Goal: Task Accomplishment & Management: Complete application form

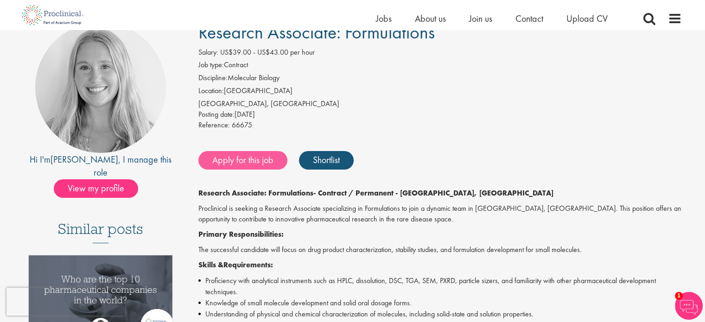
scroll to position [77, 0]
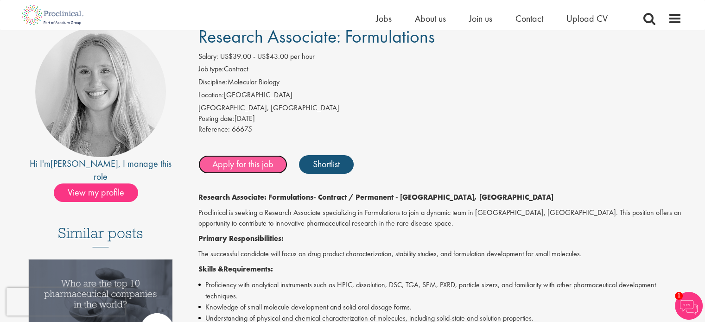
click at [223, 162] on link "Apply for this job" at bounding box center [242, 164] width 89 height 19
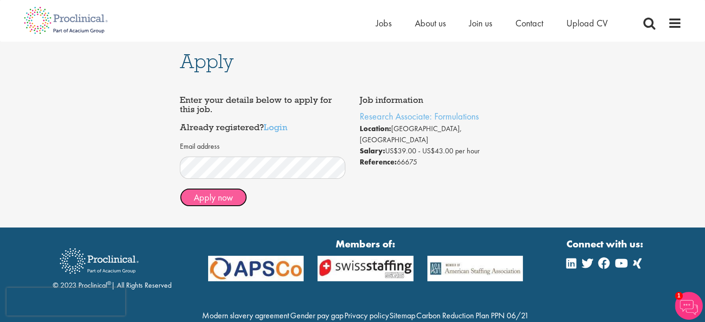
click at [225, 198] on button "Apply now" at bounding box center [213, 197] width 67 height 19
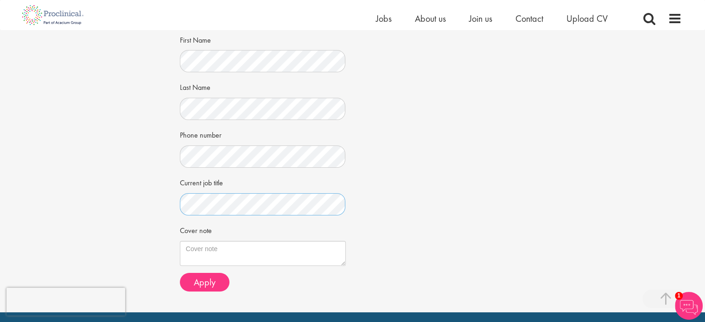
scroll to position [154, 0]
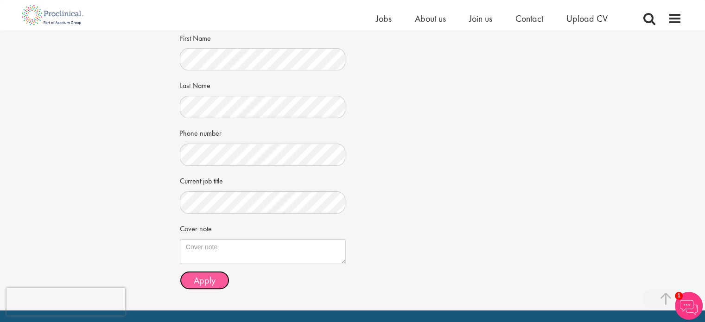
click at [201, 278] on span "Apply" at bounding box center [205, 280] width 22 height 12
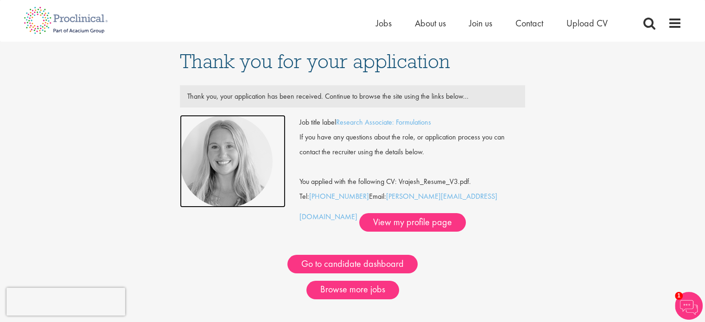
click at [217, 147] on img at bounding box center [226, 161] width 93 height 93
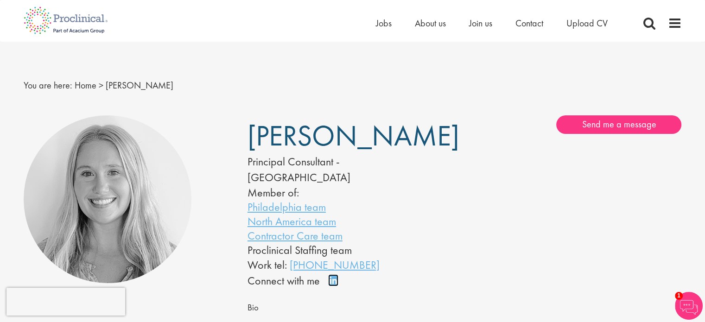
click at [333, 285] on link "Connect on LinkedIn" at bounding box center [336, 285] width 16 height 0
